Goal: Entertainment & Leisure: Consume media (video, audio)

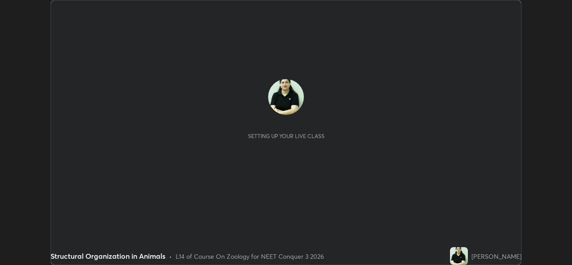
scroll to position [265, 572]
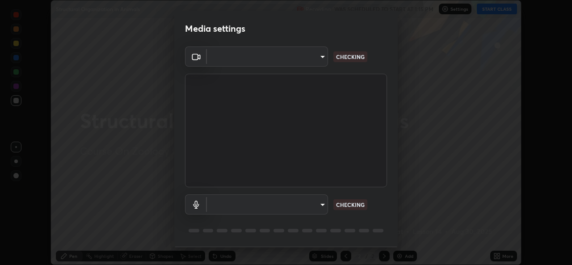
type input "d9eabbb9e311c19d0284951f952de08a34a72adfc2f94cd2cdb53a3f531a5aff"
type input "5d0d1729db253088b500f0ebf76b23a716669cfb5e53079fbe40a5b6c056b6e6"
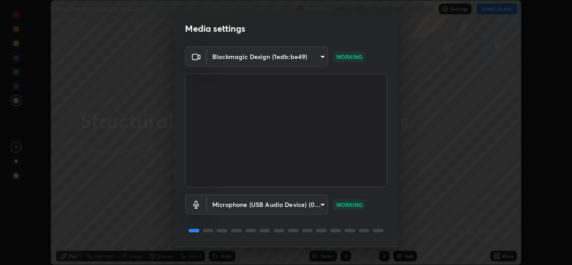
scroll to position [28, 0]
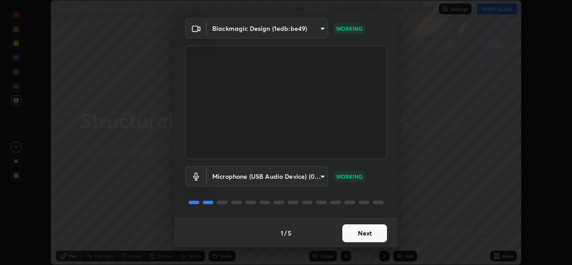
click at [354, 232] on button "Next" at bounding box center [365, 233] width 45 height 18
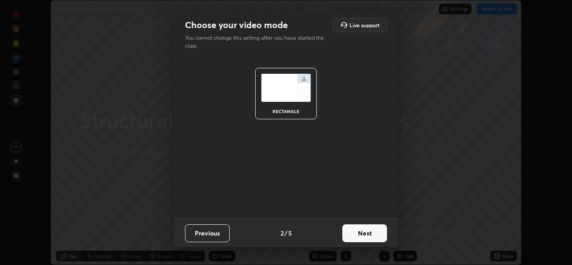
click at [356, 233] on button "Next" at bounding box center [365, 233] width 45 height 18
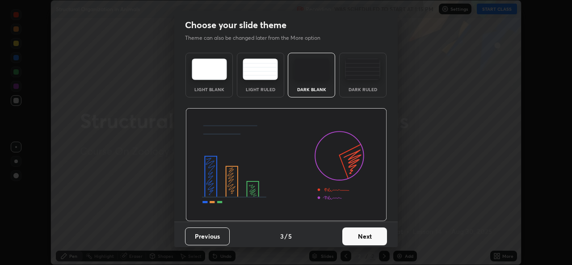
click at [350, 75] on img at bounding box center [362, 69] width 35 height 21
click at [357, 239] on button "Next" at bounding box center [365, 237] width 45 height 18
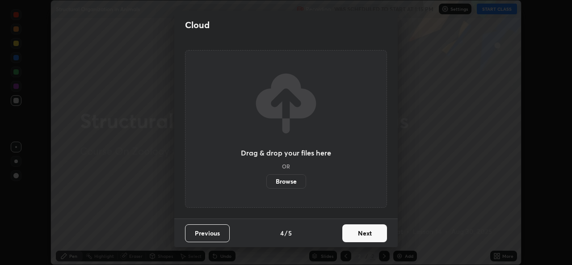
click at [360, 232] on button "Next" at bounding box center [365, 233] width 45 height 18
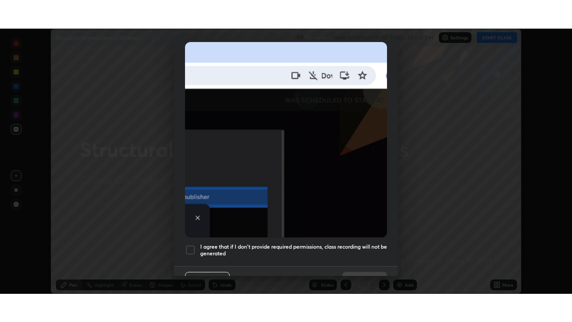
scroll to position [211, 0]
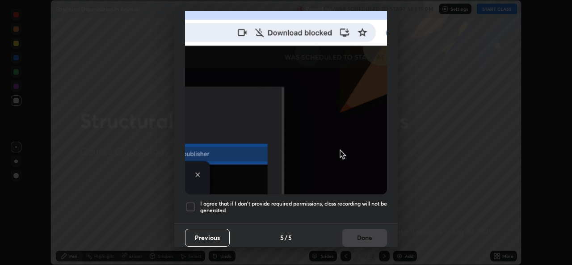
click at [190, 202] on div at bounding box center [190, 207] width 11 height 11
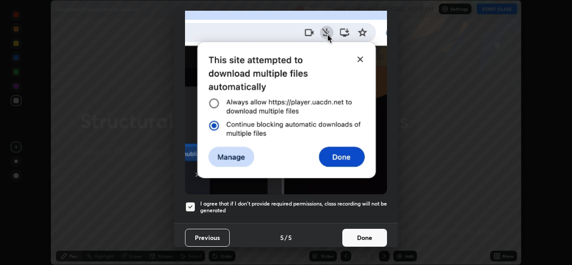
click at [359, 231] on button "Done" at bounding box center [365, 238] width 45 height 18
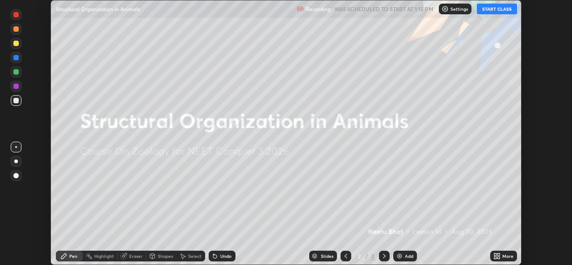
click at [491, 11] on button "START CLASS" at bounding box center [497, 9] width 40 height 11
click at [499, 259] on icon at bounding box center [499, 258] width 2 height 2
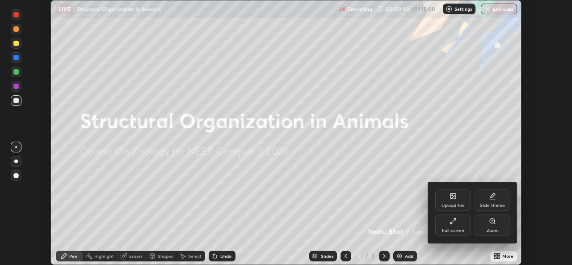
click at [461, 225] on div "Full screen" at bounding box center [454, 225] width 36 height 21
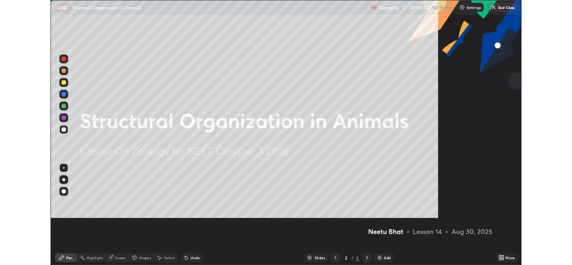
scroll to position [322, 572]
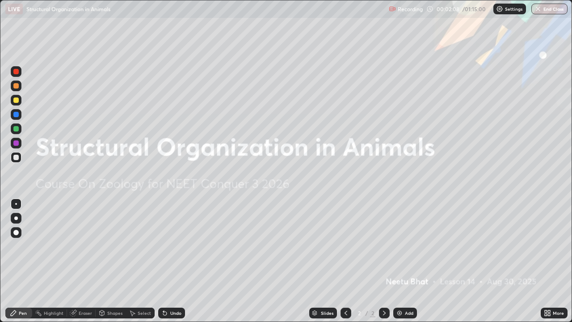
click at [17, 131] on div at bounding box center [15, 128] width 5 height 5
click at [396, 265] on img at bounding box center [399, 312] width 7 height 7
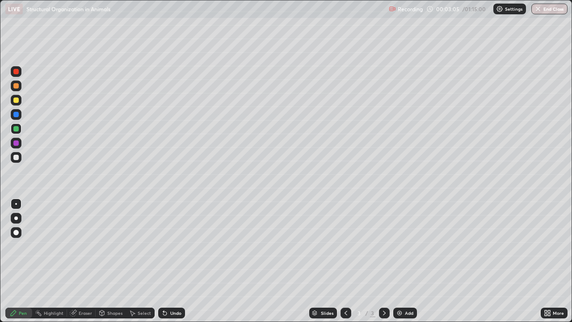
click at [17, 157] on div at bounding box center [15, 157] width 5 height 5
click at [17, 130] on div at bounding box center [15, 128] width 5 height 5
click at [17, 102] on div at bounding box center [15, 99] width 5 height 5
click at [20, 145] on div at bounding box center [16, 143] width 11 height 11
click at [82, 265] on div "Eraser" at bounding box center [85, 313] width 13 height 4
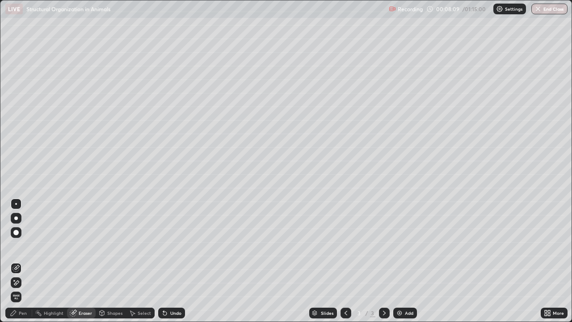
click at [400, 265] on img at bounding box center [399, 312] width 7 height 7
click at [19, 265] on div "Pen" at bounding box center [23, 313] width 8 height 4
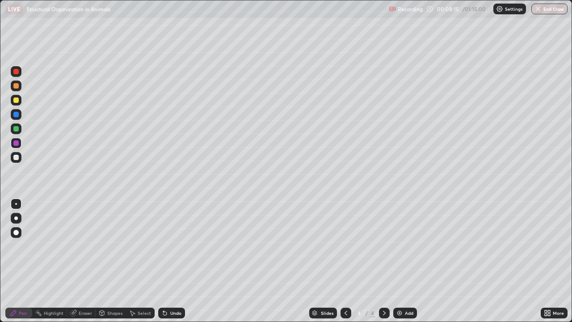
click at [16, 217] on div at bounding box center [16, 218] width 4 height 4
click at [17, 161] on div at bounding box center [16, 157] width 11 height 11
click at [16, 102] on div at bounding box center [15, 99] width 5 height 5
click at [17, 158] on div at bounding box center [15, 157] width 5 height 5
click at [16, 101] on div at bounding box center [15, 99] width 5 height 5
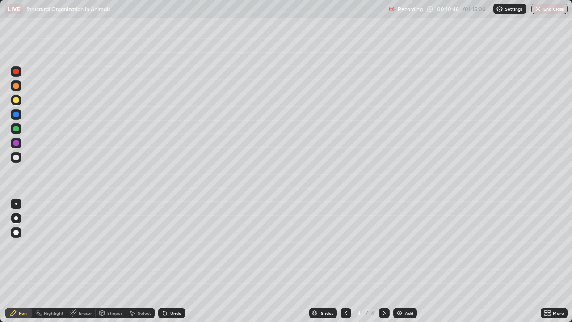
click at [18, 158] on div at bounding box center [15, 157] width 5 height 5
click at [17, 132] on div at bounding box center [16, 128] width 11 height 11
click at [16, 87] on div at bounding box center [15, 85] width 5 height 5
click at [18, 100] on div at bounding box center [15, 99] width 5 height 5
click at [16, 91] on div at bounding box center [16, 85] width 11 height 11
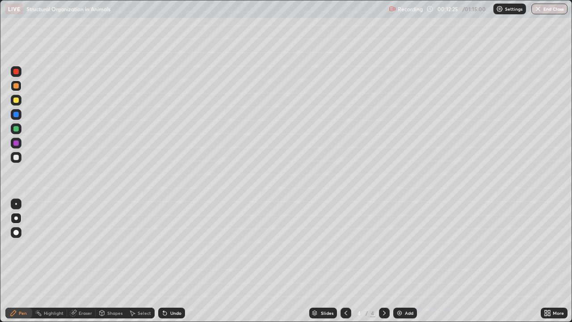
click at [17, 100] on div at bounding box center [15, 99] width 5 height 5
click at [17, 157] on div at bounding box center [15, 157] width 5 height 5
click at [397, 265] on img at bounding box center [399, 312] width 7 height 7
click at [345, 265] on icon at bounding box center [346, 312] width 7 height 7
click at [396, 265] on img at bounding box center [399, 312] width 7 height 7
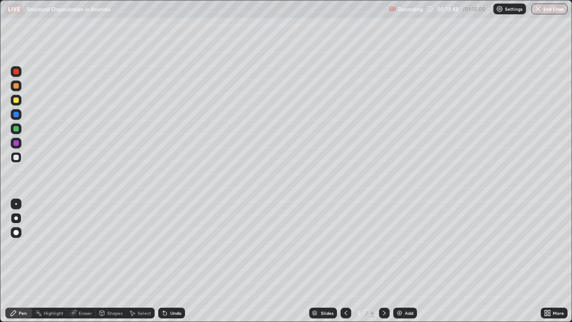
click at [20, 130] on div at bounding box center [16, 128] width 11 height 11
click at [18, 101] on div at bounding box center [15, 99] width 5 height 5
click at [17, 130] on div at bounding box center [15, 128] width 5 height 5
click at [17, 117] on div at bounding box center [15, 114] width 5 height 5
click at [81, 265] on div "Eraser" at bounding box center [85, 313] width 13 height 4
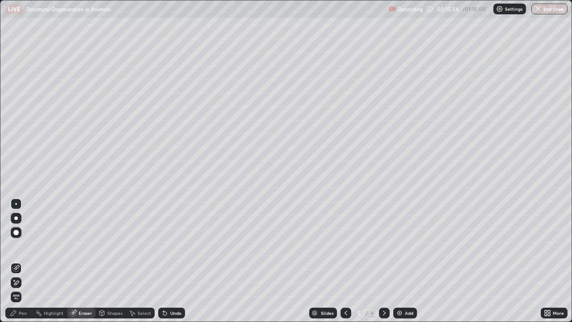
click at [16, 265] on span "Erase all" at bounding box center [16, 296] width 10 height 5
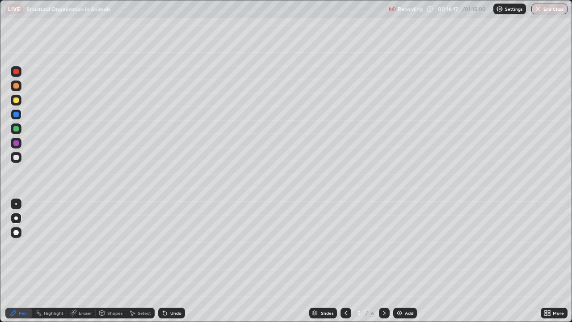
click at [14, 104] on div at bounding box center [16, 100] width 11 height 11
click at [15, 132] on div at bounding box center [16, 128] width 11 height 11
click at [16, 204] on div at bounding box center [16, 204] width 2 height 2
click at [16, 218] on div at bounding box center [16, 218] width 4 height 4
click at [17, 131] on div at bounding box center [15, 128] width 5 height 5
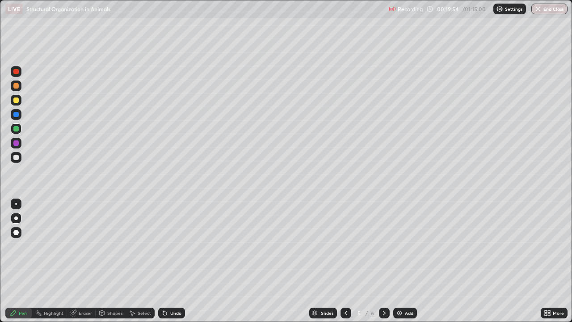
click at [548, 265] on icon at bounding box center [549, 311] width 2 height 2
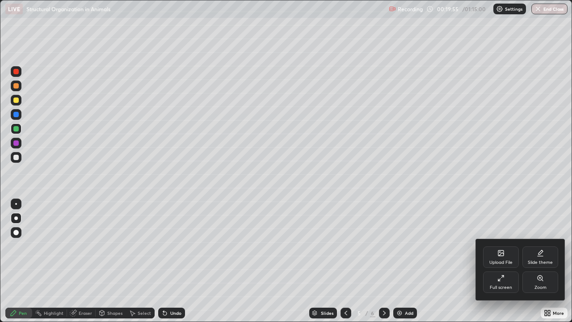
click at [509, 265] on div "Full screen" at bounding box center [501, 281] width 36 height 21
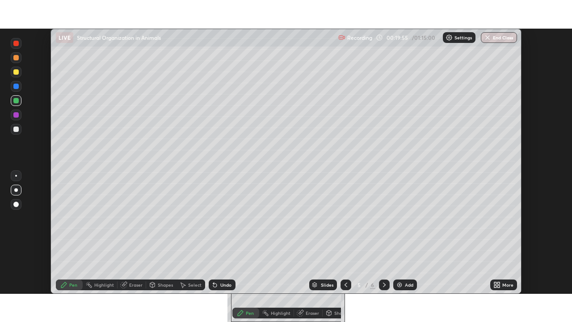
scroll to position [44454, 44147]
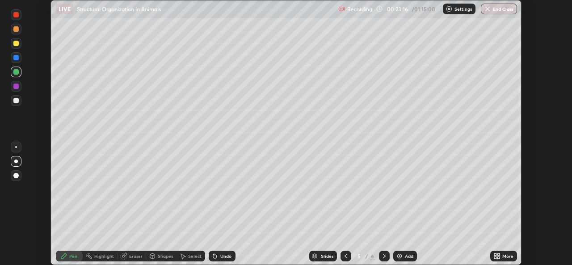
click at [495, 254] on icon at bounding box center [496, 255] width 2 height 2
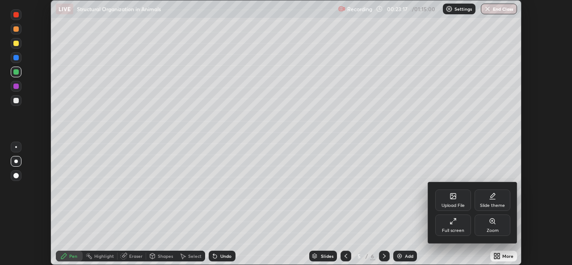
click at [459, 227] on div "Full screen" at bounding box center [454, 225] width 36 height 21
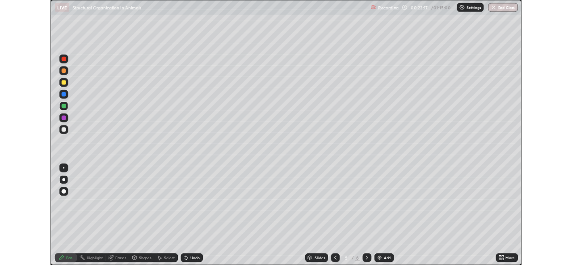
scroll to position [322, 572]
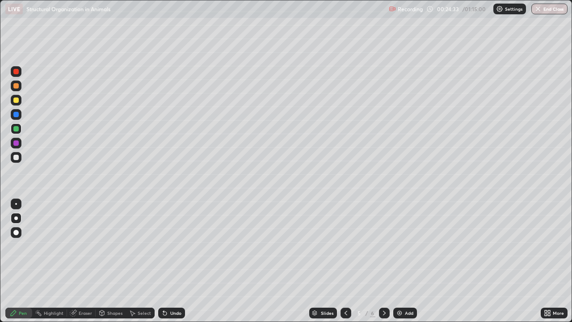
click at [14, 158] on div at bounding box center [15, 157] width 5 height 5
click at [17, 158] on div at bounding box center [15, 157] width 5 height 5
click at [398, 265] on img at bounding box center [399, 312] width 7 height 7
click at [17, 116] on div at bounding box center [15, 114] width 5 height 5
click at [345, 265] on icon at bounding box center [346, 312] width 7 height 7
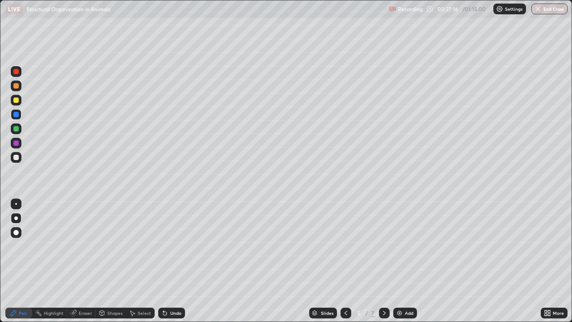
click at [19, 157] on div at bounding box center [16, 157] width 11 height 11
click at [383, 265] on icon at bounding box center [384, 313] width 3 height 4
click at [346, 265] on icon at bounding box center [346, 312] width 7 height 7
click at [384, 265] on icon at bounding box center [384, 312] width 7 height 7
click at [84, 265] on div "Eraser" at bounding box center [85, 313] width 13 height 4
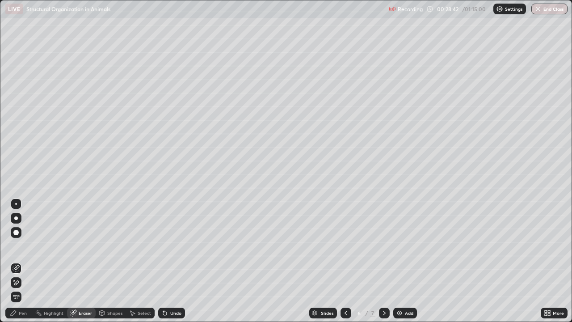
click at [16, 265] on span "Erase all" at bounding box center [16, 296] width 10 height 5
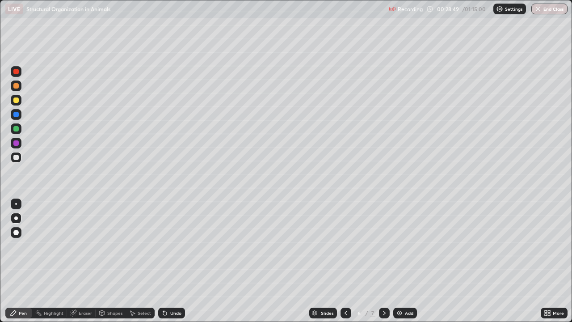
click at [17, 129] on div at bounding box center [15, 128] width 5 height 5
click at [17, 114] on div at bounding box center [15, 114] width 5 height 5
click at [17, 102] on div at bounding box center [15, 99] width 5 height 5
click at [18, 115] on div at bounding box center [15, 114] width 5 height 5
click at [345, 265] on icon at bounding box center [346, 312] width 7 height 7
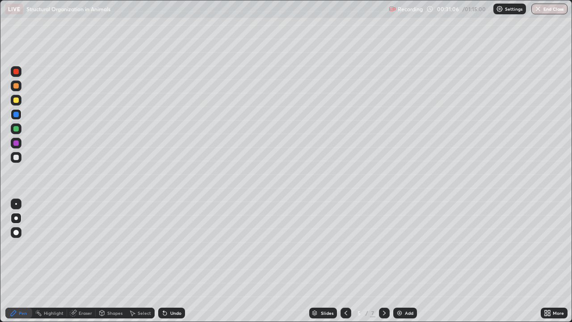
click at [17, 158] on div at bounding box center [15, 157] width 5 height 5
click at [398, 265] on img at bounding box center [399, 312] width 7 height 7
click at [16, 159] on div at bounding box center [15, 157] width 5 height 5
click at [16, 118] on div at bounding box center [16, 114] width 11 height 11
click at [17, 158] on div at bounding box center [15, 157] width 5 height 5
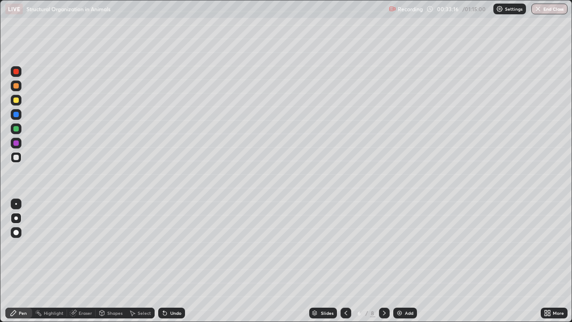
click at [15, 204] on div at bounding box center [16, 204] width 2 height 2
click at [17, 217] on div at bounding box center [16, 218] width 4 height 4
click at [16, 102] on div at bounding box center [15, 99] width 5 height 5
click at [16, 101] on div at bounding box center [15, 99] width 5 height 5
click at [15, 156] on div at bounding box center [15, 157] width 5 height 5
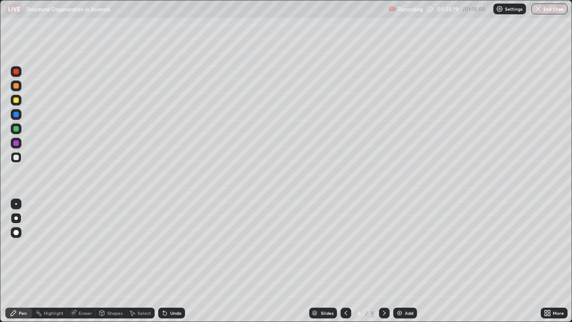
click at [16, 204] on div at bounding box center [16, 204] width 2 height 2
click at [17, 99] on div at bounding box center [15, 99] width 5 height 5
click at [16, 116] on div at bounding box center [15, 114] width 5 height 5
click at [17, 99] on div at bounding box center [15, 99] width 5 height 5
click at [17, 158] on div at bounding box center [15, 157] width 5 height 5
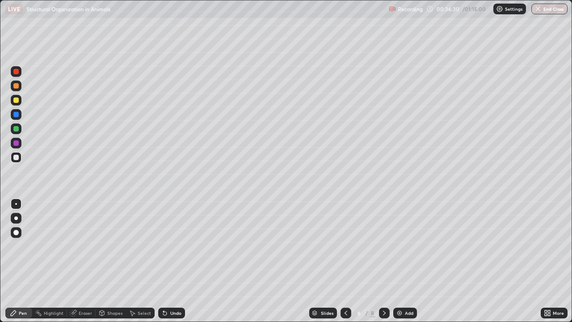
click at [15, 86] on div at bounding box center [15, 85] width 5 height 5
click at [548, 265] on icon at bounding box center [549, 311] width 2 height 2
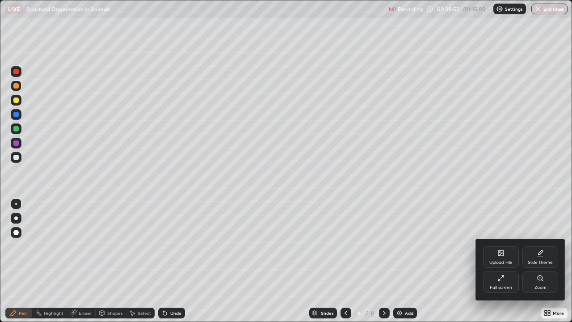
click at [507, 265] on div "Full screen" at bounding box center [501, 281] width 36 height 21
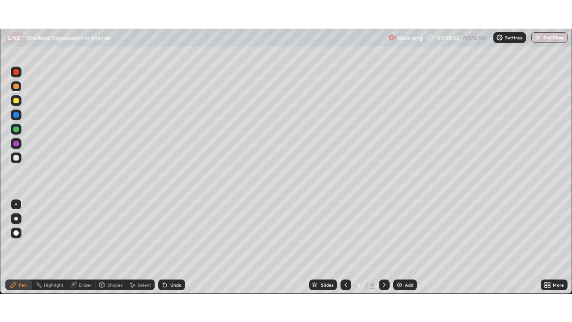
scroll to position [44454, 44147]
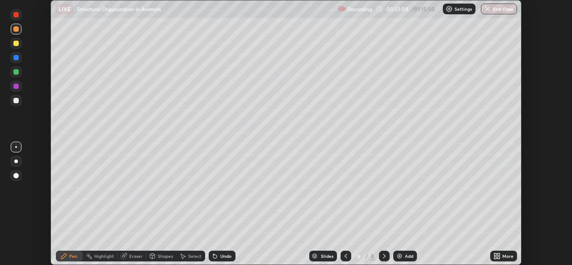
click at [403, 255] on div "Add" at bounding box center [406, 256] width 24 height 11
click at [495, 254] on icon at bounding box center [496, 255] width 2 height 2
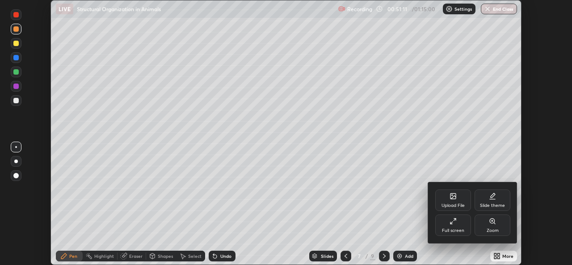
click at [451, 224] on icon at bounding box center [452, 223] width 2 height 2
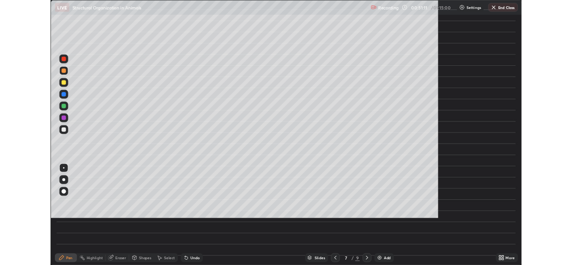
scroll to position [322, 572]
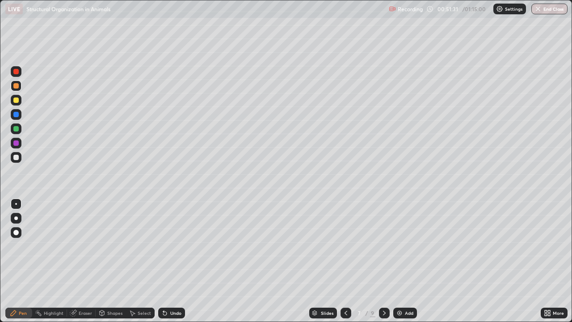
click at [17, 157] on div at bounding box center [15, 157] width 5 height 5
click at [17, 130] on div at bounding box center [15, 128] width 5 height 5
click at [17, 157] on div at bounding box center [15, 157] width 5 height 5
click at [18, 130] on div at bounding box center [15, 128] width 5 height 5
click at [16, 159] on div at bounding box center [15, 157] width 5 height 5
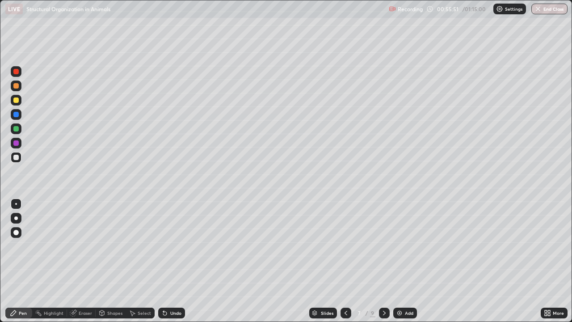
click at [18, 130] on div at bounding box center [15, 128] width 5 height 5
click at [15, 157] on div at bounding box center [15, 157] width 5 height 5
click at [14, 216] on div at bounding box center [16, 218] width 11 height 11
click at [16, 204] on div at bounding box center [16, 204] width 2 height 2
click at [16, 145] on div at bounding box center [15, 142] width 5 height 5
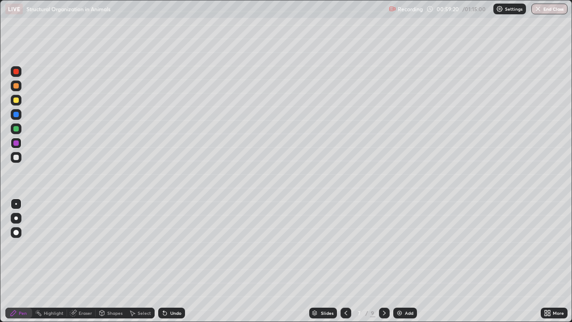
click at [16, 131] on div at bounding box center [15, 128] width 5 height 5
click at [17, 116] on div at bounding box center [15, 114] width 5 height 5
click at [398, 265] on img at bounding box center [399, 312] width 7 height 7
click at [548, 265] on icon at bounding box center [549, 311] width 2 height 2
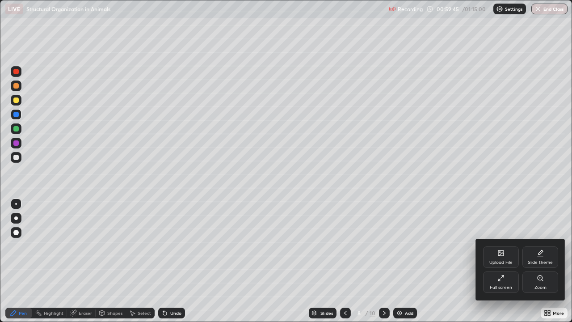
click at [504, 265] on div "Full screen" at bounding box center [501, 281] width 36 height 21
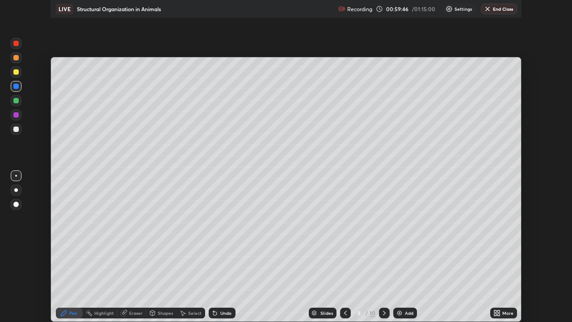
scroll to position [44454, 44147]
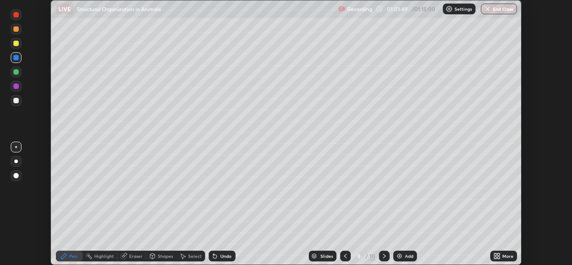
click at [495, 256] on icon at bounding box center [497, 256] width 7 height 7
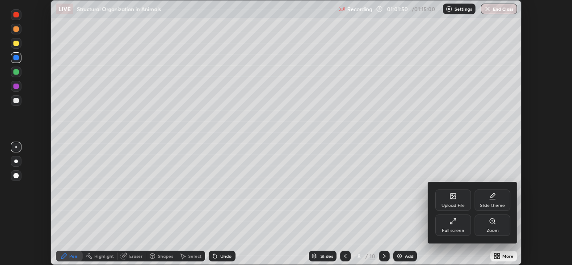
click at [456, 224] on icon at bounding box center [453, 221] width 7 height 7
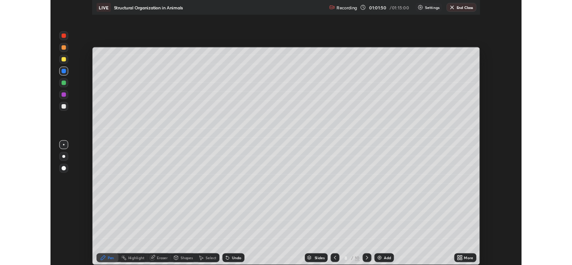
scroll to position [322, 572]
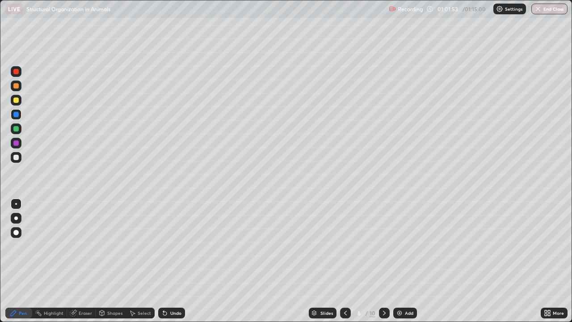
click at [17, 158] on div at bounding box center [15, 157] width 5 height 5
click at [17, 100] on div at bounding box center [15, 99] width 5 height 5
click at [19, 129] on div at bounding box center [16, 128] width 11 height 11
click at [16, 101] on div at bounding box center [15, 99] width 5 height 5
click at [16, 158] on div at bounding box center [15, 157] width 5 height 5
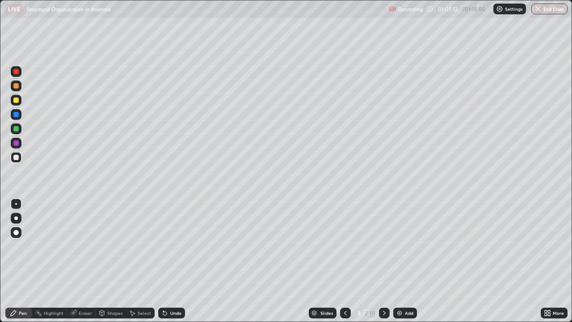
click at [16, 218] on div at bounding box center [16, 218] width 4 height 4
click at [548, 265] on icon at bounding box center [547, 312] width 7 height 7
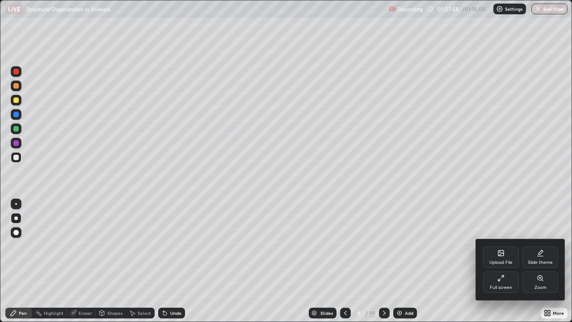
click at [505, 265] on div "Full screen" at bounding box center [501, 281] width 36 height 21
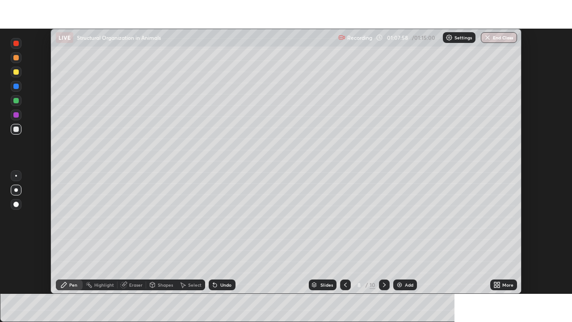
scroll to position [44454, 44147]
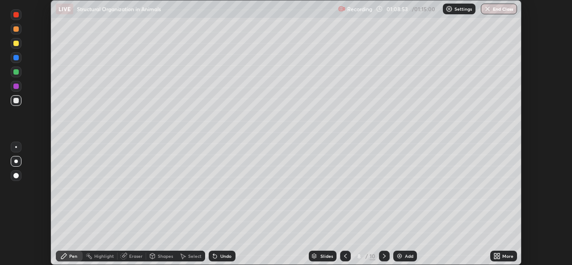
click at [495, 254] on icon at bounding box center [496, 255] width 2 height 2
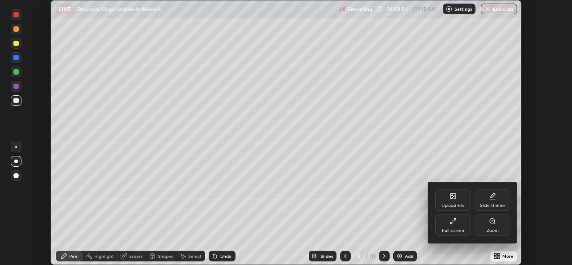
click at [453, 223] on icon at bounding box center [453, 221] width 7 height 7
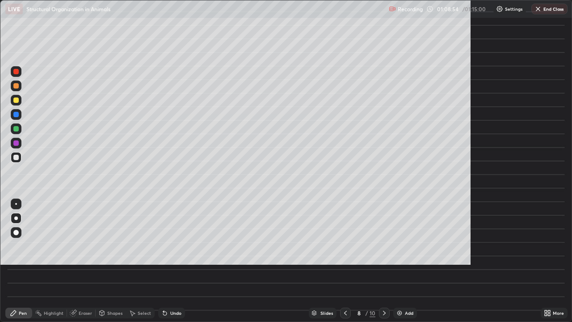
scroll to position [322, 572]
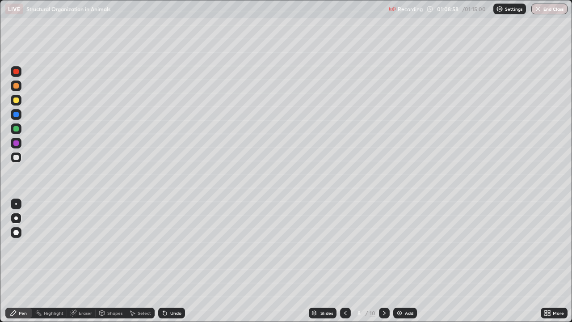
click at [17, 203] on div at bounding box center [16, 204] width 2 height 2
click at [549, 10] on button "End Class" at bounding box center [550, 9] width 35 height 11
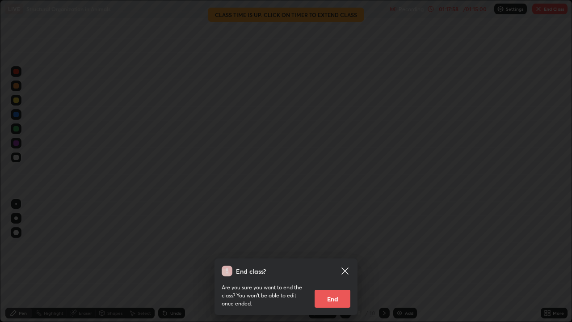
click at [334, 265] on button "End" at bounding box center [333, 299] width 36 height 18
